Goal: Obtain resource: Download file/media

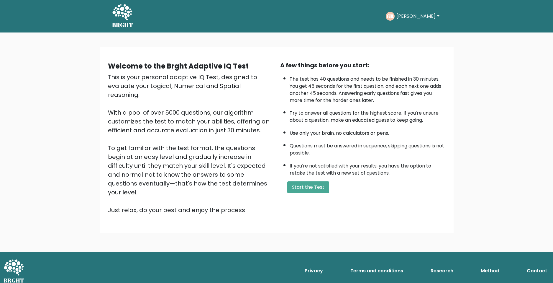
click at [407, 17] on button "[PERSON_NAME]" at bounding box center [418, 16] width 46 height 8
click at [405, 33] on link "Dashboard" at bounding box center [409, 31] width 47 height 9
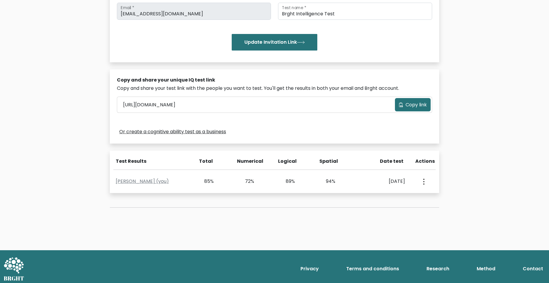
scroll to position [120, 0]
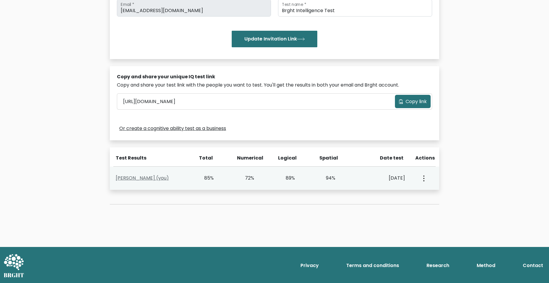
click at [158, 179] on link "[PERSON_NAME] (you)" at bounding box center [142, 177] width 53 height 7
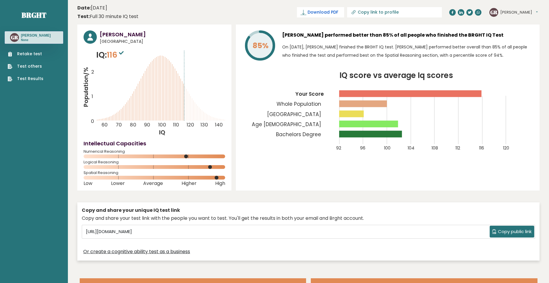
click at [338, 15] on span "Download PDF" at bounding box center [322, 12] width 31 height 6
